Goal: Task Accomplishment & Management: Manage account settings

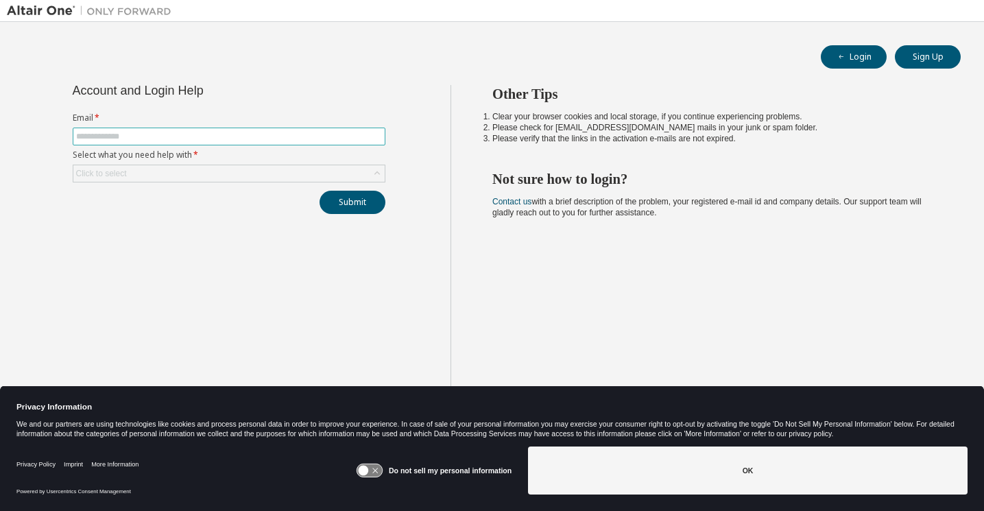
click at [223, 133] on input "text" at bounding box center [229, 136] width 306 height 11
type input "**********"
click at [217, 173] on div "Click to select" at bounding box center [228, 173] width 311 height 16
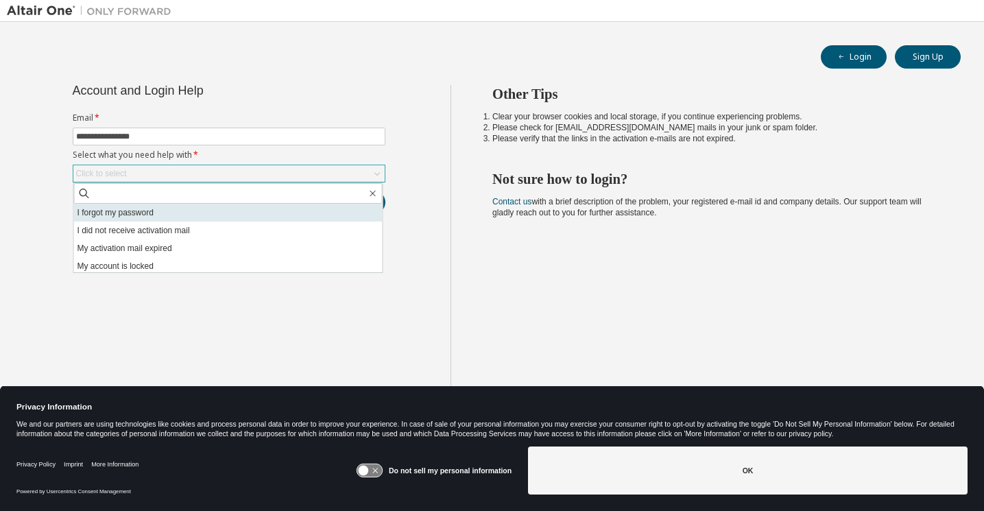
click at [218, 211] on li "I forgot my password" at bounding box center [228, 213] width 309 height 18
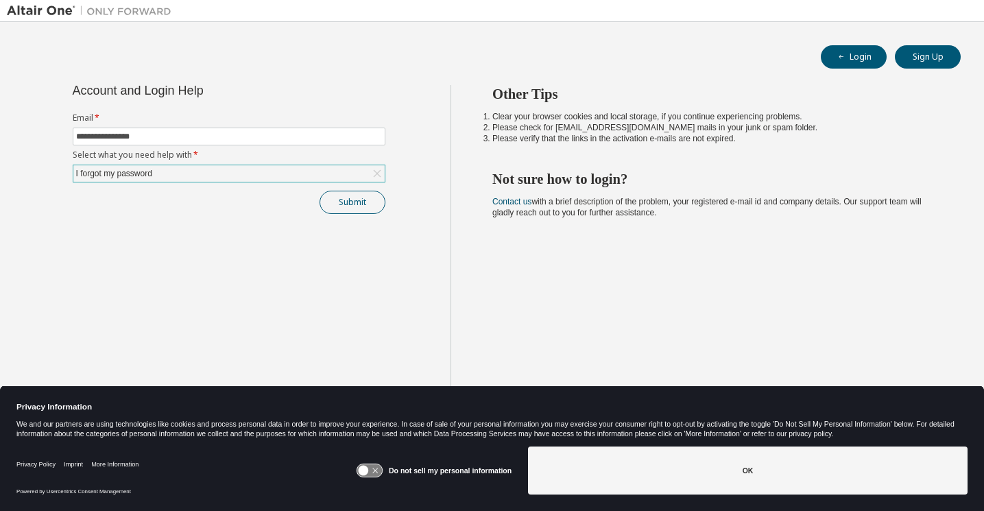
click at [350, 202] on button "Submit" at bounding box center [353, 202] width 66 height 23
click at [439, 470] on label "Do not sell my personal information" at bounding box center [450, 470] width 123 height 8
click at [374, 472] on icon at bounding box center [369, 470] width 25 height 13
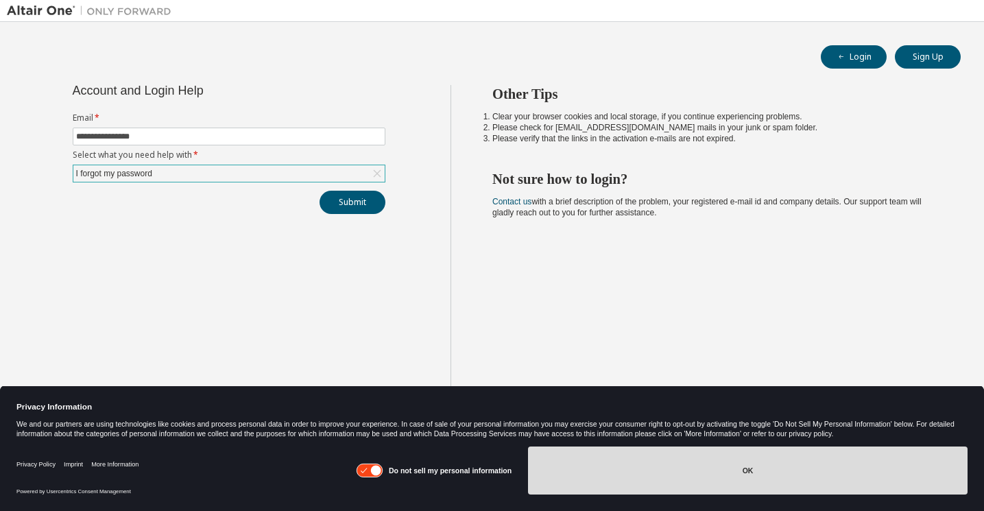
click at [750, 466] on button "OK" at bounding box center [748, 470] width 440 height 48
